Goal: Task Accomplishment & Management: Use online tool/utility

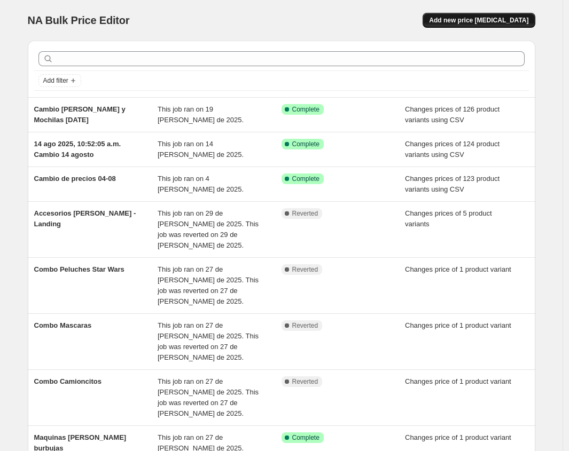
click at [483, 20] on span "Add new price [MEDICAL_DATA]" at bounding box center [478, 20] width 99 height 9
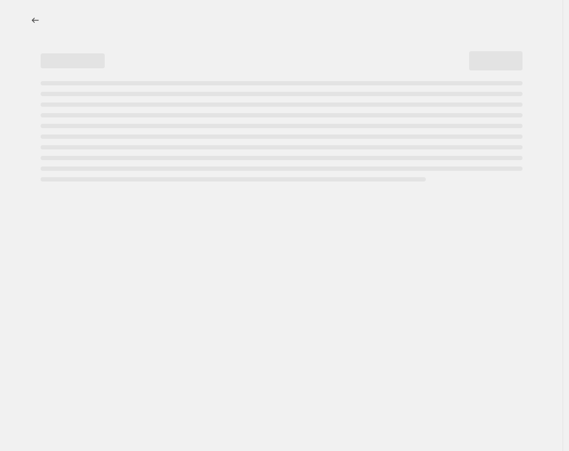
select select "percentage"
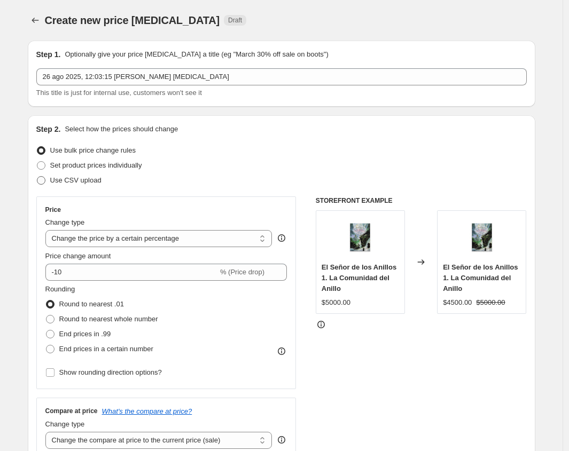
click at [65, 182] on span "Use CSV upload" at bounding box center [75, 180] width 51 height 8
click at [37, 177] on input "Use CSV upload" at bounding box center [37, 176] width 1 height 1
radio input "true"
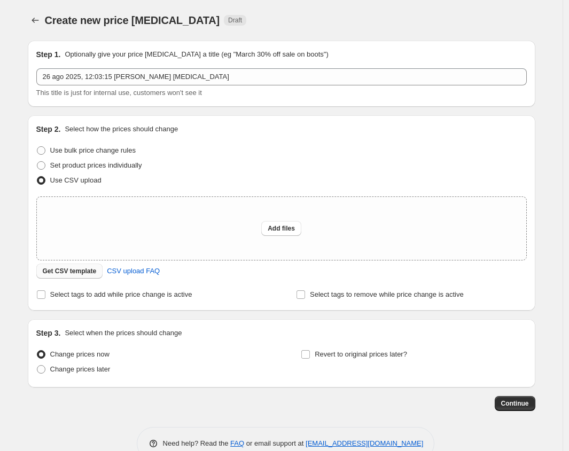
click at [92, 272] on span "Get CSV template" at bounding box center [70, 271] width 54 height 9
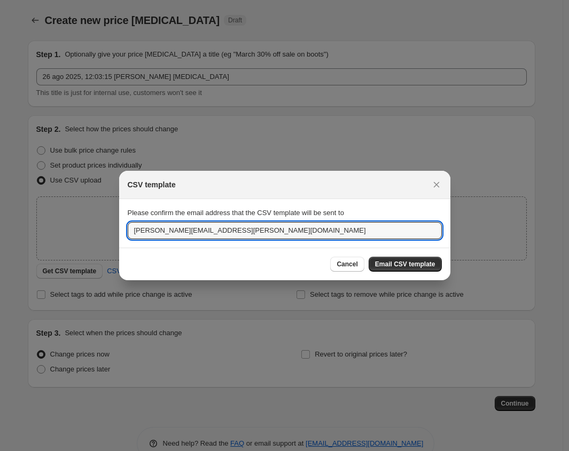
drag, startPoint x: 240, startPoint y: 227, endPoint x: 131, endPoint y: 206, distance: 111.6
click at [129, 206] on section "Please confirm the email address that the CSV template will be sent to [PERSON_…" at bounding box center [284, 223] width 331 height 48
type input "[EMAIL_ADDRESS][DOMAIN_NAME]"
click at [402, 266] on span "Email CSV template" at bounding box center [405, 264] width 60 height 9
